Goal: Transaction & Acquisition: Obtain resource

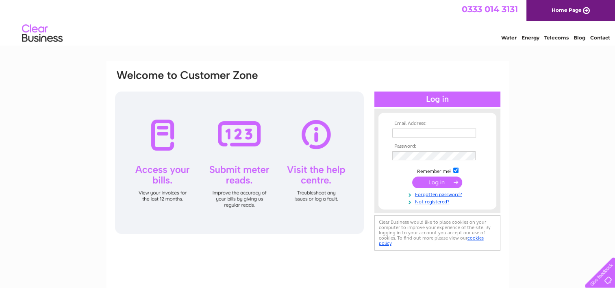
type input "angela.maclean@ttc.com"
click at [437, 179] on input "submit" at bounding box center [437, 182] width 50 height 11
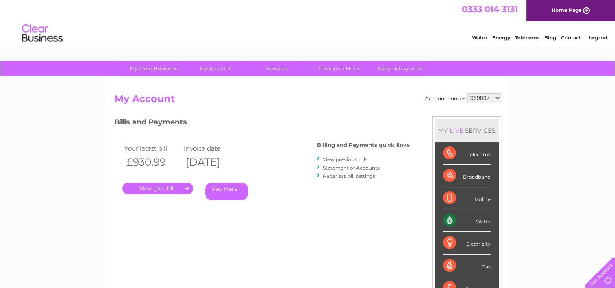
click at [162, 189] on link "." at bounding box center [157, 189] width 71 height 12
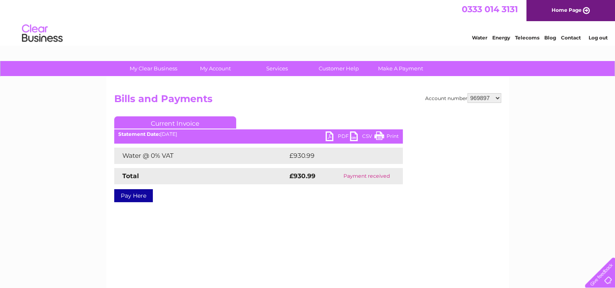
click at [498, 98] on select "969897 1089591" at bounding box center [485, 98] width 34 height 10
click at [468, 93] on select "969897 1089591" at bounding box center [485, 98] width 34 height 10
click at [498, 97] on select "969897 1089591" at bounding box center [485, 98] width 34 height 10
click at [468, 93] on select "969897 1089591" at bounding box center [485, 98] width 34 height 10
click at [499, 96] on select "969897 1089591" at bounding box center [485, 98] width 34 height 10
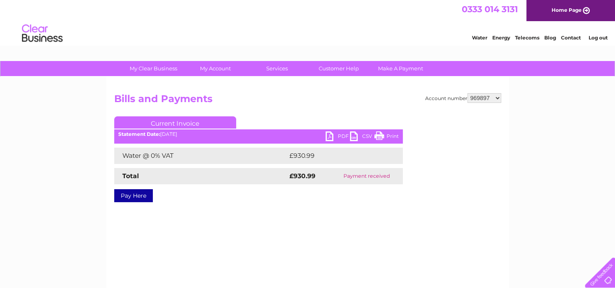
select select "1089591"
click at [468, 93] on select "969897 1089591" at bounding box center [485, 98] width 34 height 10
click at [260, 227] on div "Account number 969897 1089591 Bills and Payments Current Invoice PDF CSV Print" at bounding box center [308, 191] width 403 height 228
click at [387, 101] on h2 "Bills and Payments" at bounding box center [307, 100] width 387 height 15
click at [330, 137] on link "PDF" at bounding box center [338, 137] width 24 height 12
